Goal: Check status: Check status

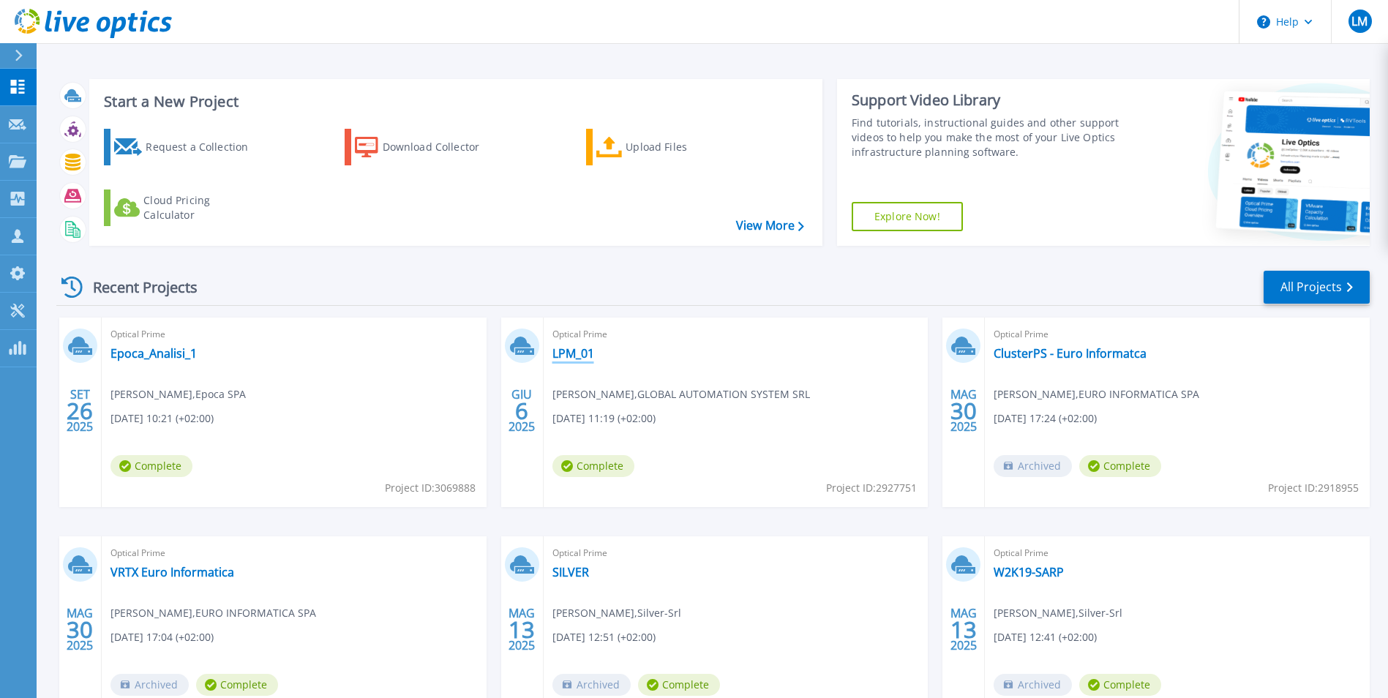
click at [578, 354] on link "LPM_01" at bounding box center [573, 353] width 42 height 15
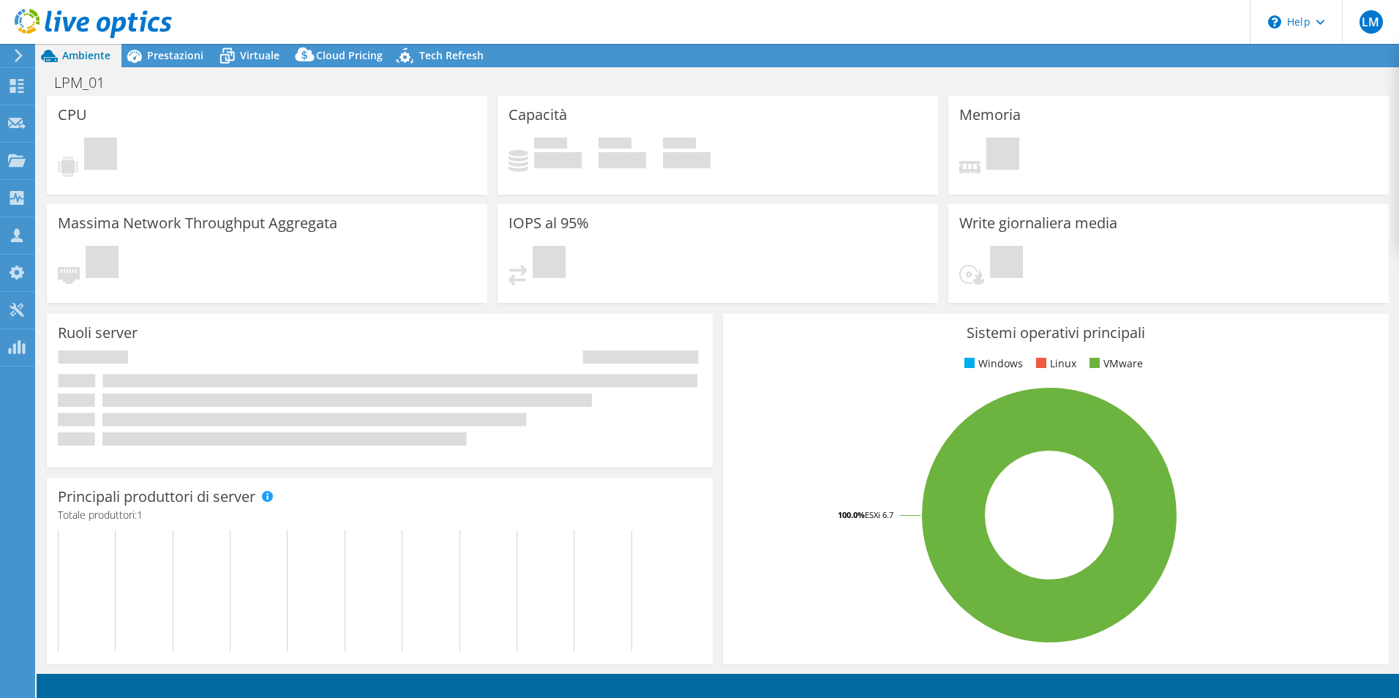
select select "USD"
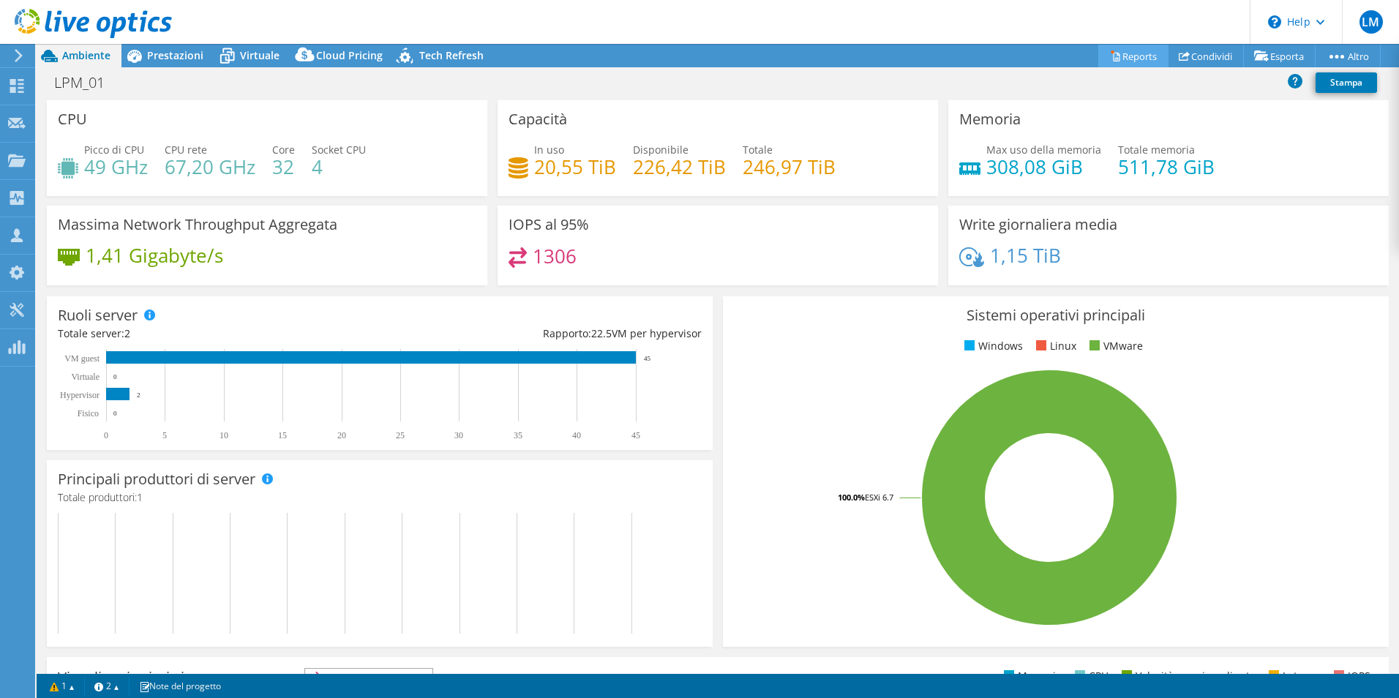
click at [1132, 54] on link "Reports" at bounding box center [1133, 56] width 70 height 23
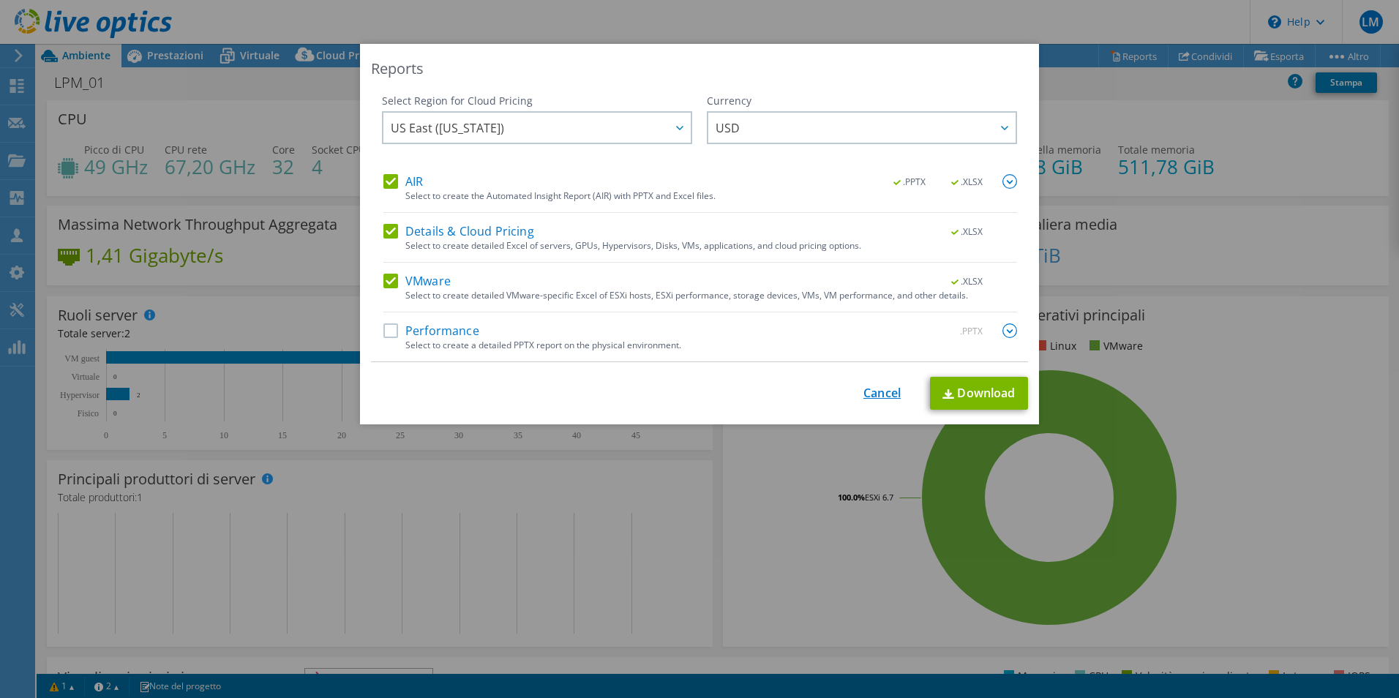
click at [874, 397] on link "Cancel" at bounding box center [881, 393] width 37 height 14
